Goal: Ask a question

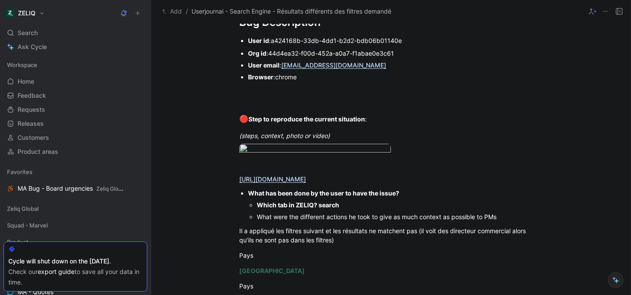
scroll to position [653, 0]
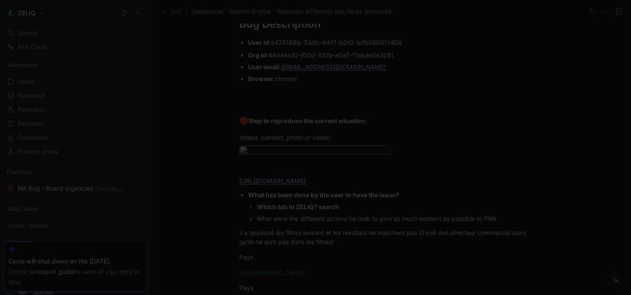
click at [320, 178] on body "ZELIQ Search ⌘ K Ask Cycle Workspace Home G then H Feedback G then F Requests G…" at bounding box center [315, 147] width 631 height 295
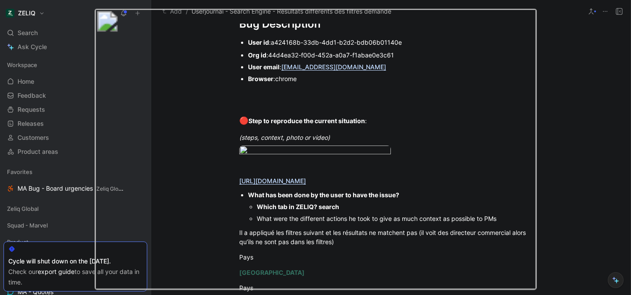
click at [292, 175] on img at bounding box center [315, 148] width 442 height 281
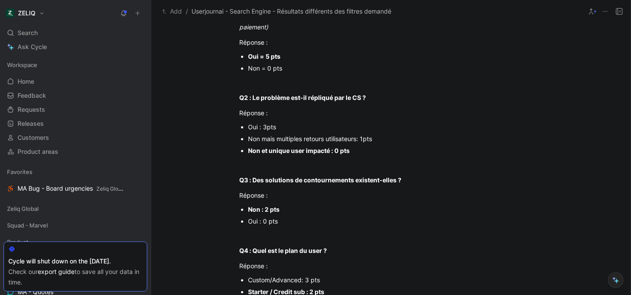
scroll to position [0, 0]
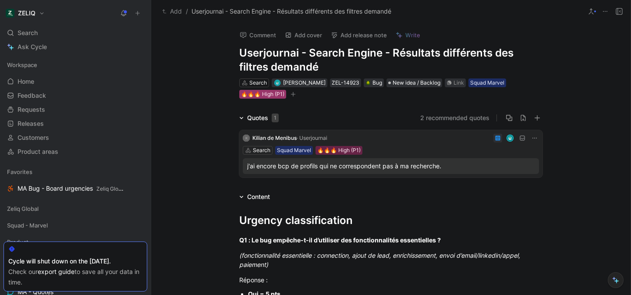
click at [258, 96] on div "🔥🔥🔥 High (P1)" at bounding box center [262, 94] width 43 height 9
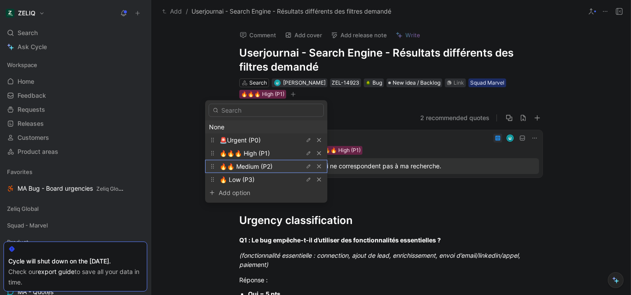
click at [253, 164] on span "🔥🔥 Medium (P2)" at bounding box center [246, 166] width 53 height 7
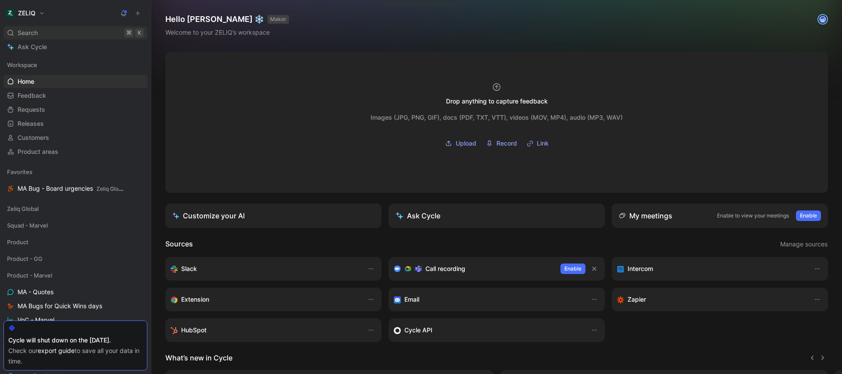
click at [40, 35] on div "Search ⌘ K" at bounding box center [76, 32] width 144 height 13
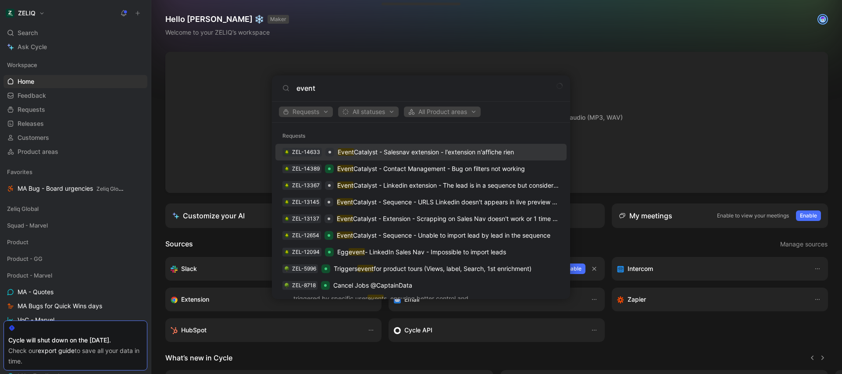
type input "event"
click at [404, 153] on p "Event Catalyst - Salesnav extension - l'extension n'affiche rien" at bounding box center [426, 152] width 176 height 11
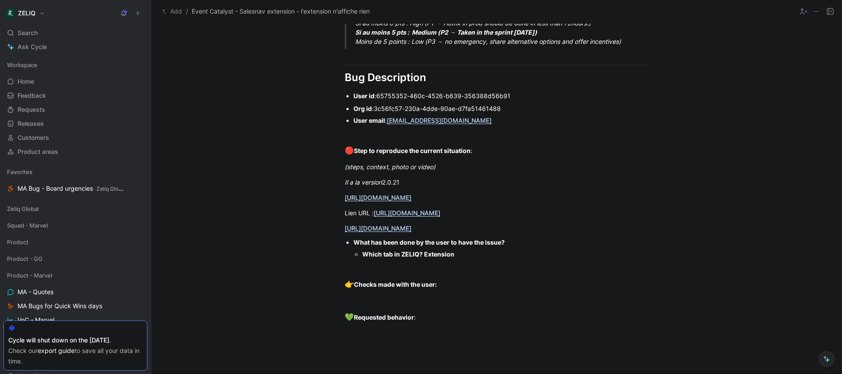
scroll to position [611, 0]
click at [411, 194] on link "https://app.birdie.so/library/b47fd98e-c7f4-4978-a103-62b0f8319614" at bounding box center [378, 196] width 67 height 7
click at [605, 129] on div at bounding box center [496, 133] width 303 height 9
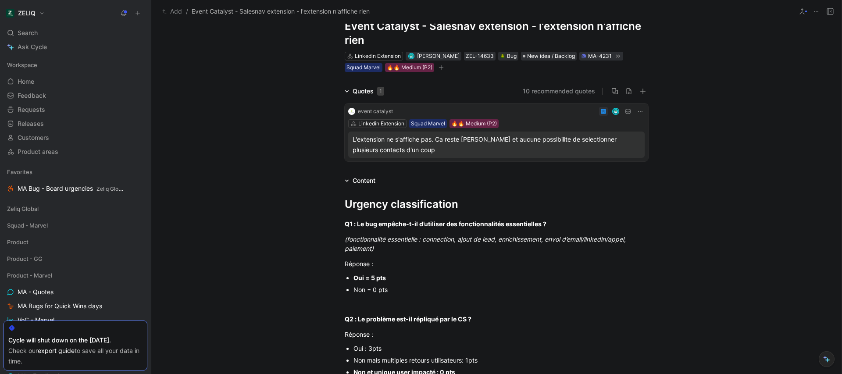
scroll to position [0, 0]
